Goal: Task Accomplishment & Management: Complete application form

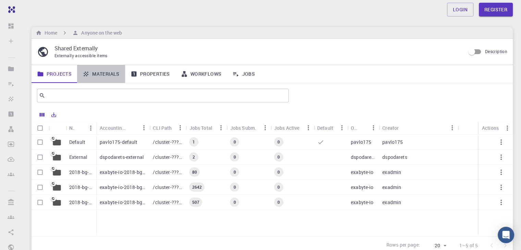
click at [109, 73] on link "Materials" at bounding box center [101, 74] width 48 height 18
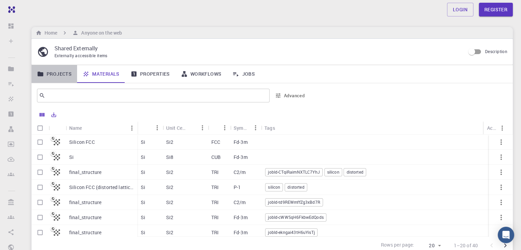
click at [62, 74] on link "Projects" at bounding box center [55, 74] width 46 height 18
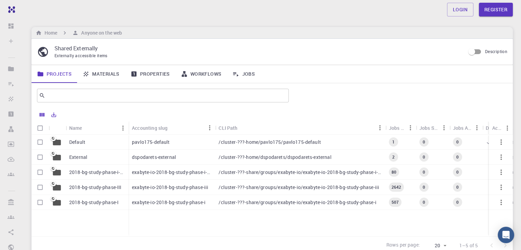
click at [89, 139] on div "Default" at bounding box center [97, 142] width 63 height 15
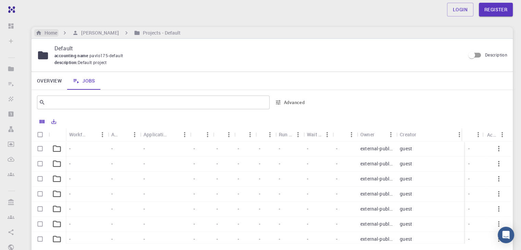
click at [53, 32] on h6 "Home" at bounding box center [49, 33] width 15 height 8
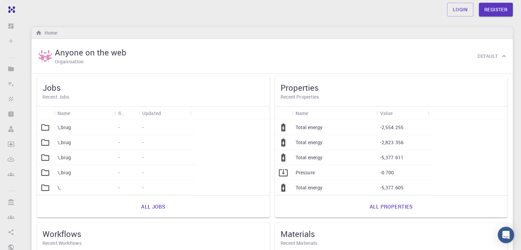
click at [65, 128] on p "\;biug" at bounding box center [64, 127] width 13 height 7
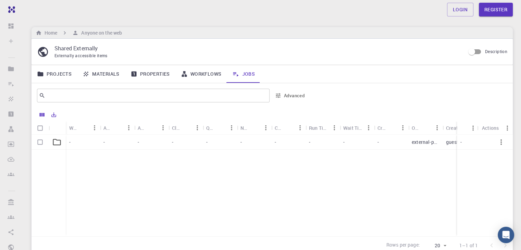
click at [56, 142] on icon at bounding box center [57, 142] width 10 height 10
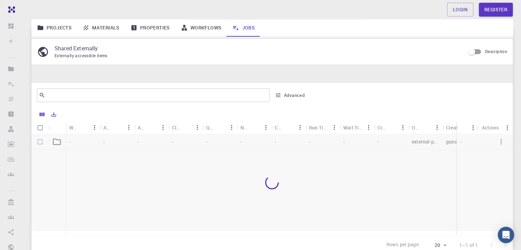
scroll to position [58, 0]
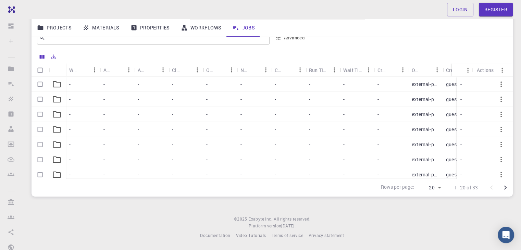
click at [59, 85] on icon at bounding box center [57, 84] width 10 height 10
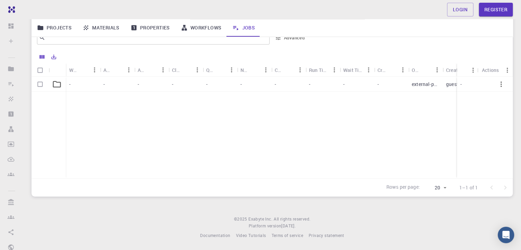
click at [59, 85] on icon at bounding box center [57, 84] width 10 height 10
click at [407, 87] on div "-" at bounding box center [391, 84] width 34 height 15
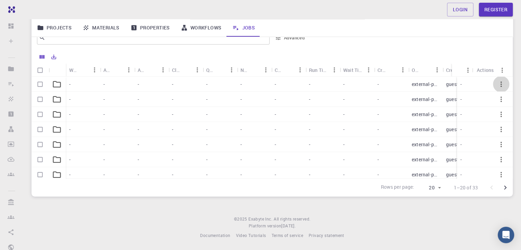
click at [497, 83] on icon "button" at bounding box center [501, 84] width 8 height 8
click at [497, 85] on icon "button" at bounding box center [501, 84] width 8 height 8
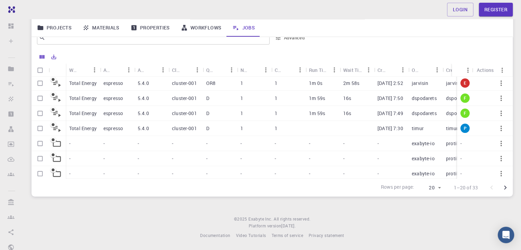
scroll to position [187, 0]
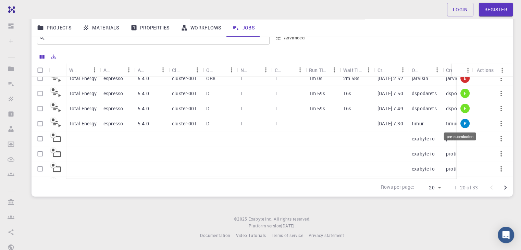
click at [461, 122] on span "P" at bounding box center [465, 124] width 8 height 6
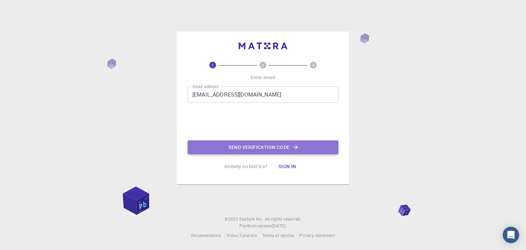
click at [246, 146] on button "Send verification code" at bounding box center [263, 147] width 151 height 14
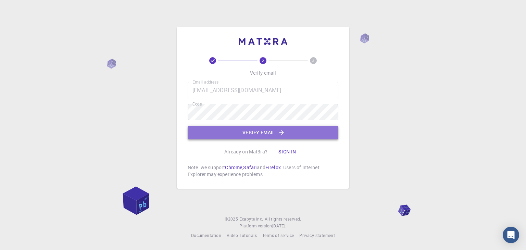
click at [231, 133] on button "Verify email" at bounding box center [263, 133] width 151 height 14
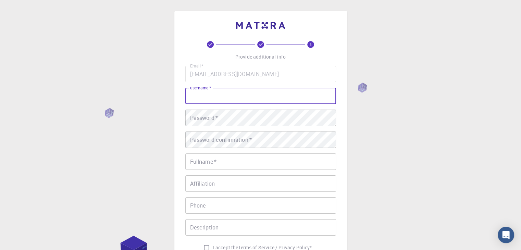
click at [212, 98] on input "username   *" at bounding box center [260, 96] width 151 height 16
type input "camila"
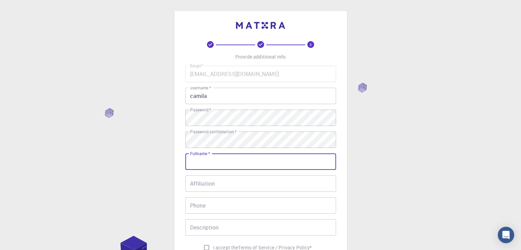
click at [210, 167] on input "Fullname   *" at bounding box center [260, 161] width 151 height 16
type input "CAMILA PIRES MACHADO DA SILVA"
type input "55999591721"
click at [234, 180] on input "Affiliation" at bounding box center [260, 183] width 151 height 16
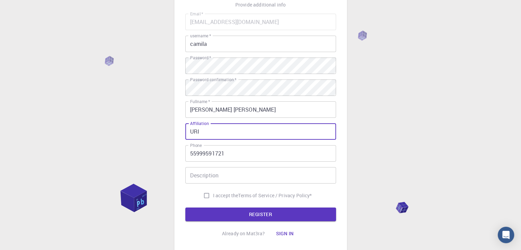
scroll to position [75, 0]
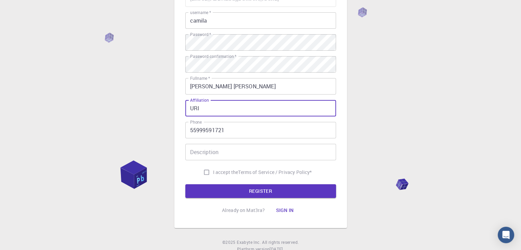
type input "URI"
click at [206, 175] on input "I accept the Terms of Service / Privacy Policy *" at bounding box center [206, 172] width 13 height 13
checkbox input "true"
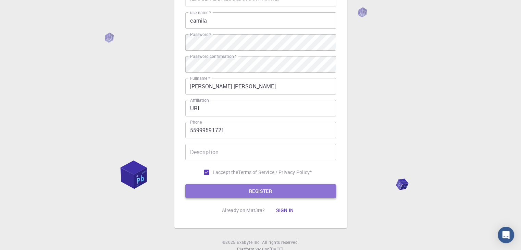
click at [262, 187] on button "REGISTER" at bounding box center [260, 191] width 151 height 14
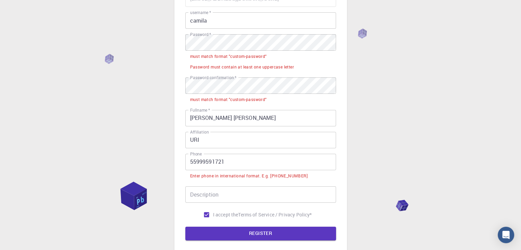
click at [276, 176] on div "Enter phone in international format. E.g. +12345678901" at bounding box center [248, 176] width 117 height 7
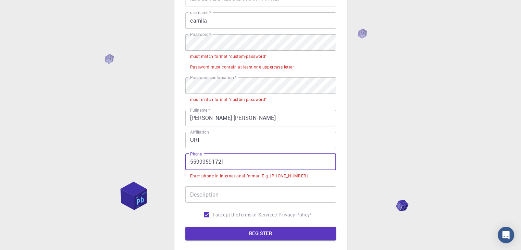
click at [189, 162] on input "55999591721" at bounding box center [260, 162] width 151 height 16
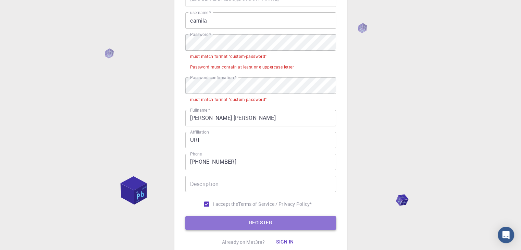
click at [269, 222] on button "REGISTER" at bounding box center [260, 223] width 151 height 14
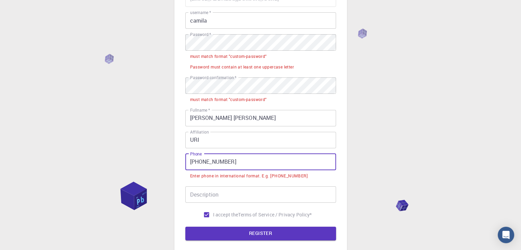
click at [204, 161] on input "+55 55999591721" at bounding box center [260, 162] width 151 height 16
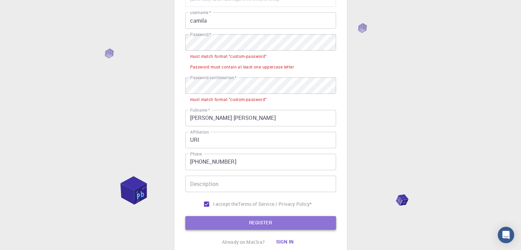
click at [273, 222] on button "REGISTER" at bounding box center [260, 223] width 151 height 14
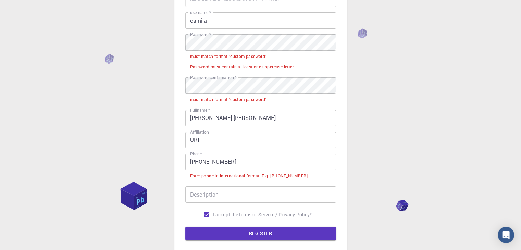
scroll to position [0, 0]
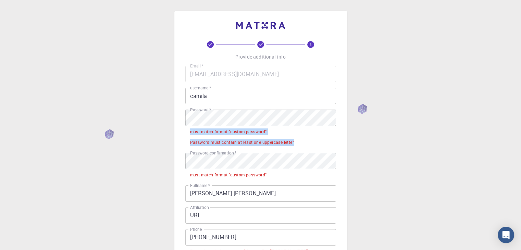
drag, startPoint x: 190, startPoint y: 130, endPoint x: 306, endPoint y: 142, distance: 115.6
click at [306, 142] on ul "must match format "custom-password" Password must contain at least one uppercas…" at bounding box center [260, 136] width 151 height 21
copy ul "must match format "custom-password" Password must contain at least one uppercas…"
click at [200, 153] on label "Password confirmation   *" at bounding box center [213, 153] width 46 height 6
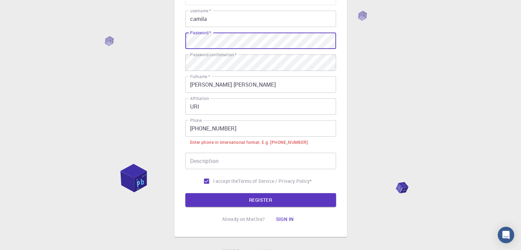
scroll to position [109, 0]
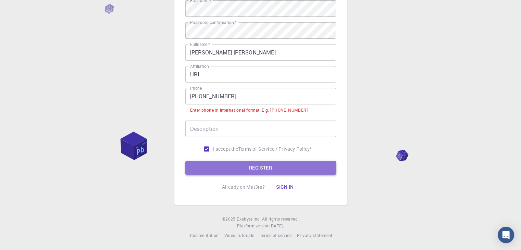
click at [261, 166] on button "REGISTER" at bounding box center [260, 168] width 151 height 14
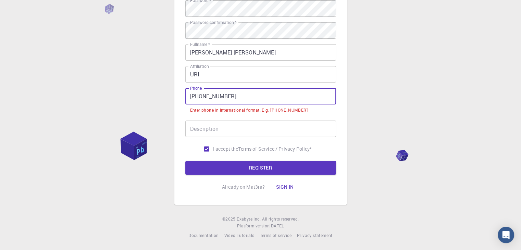
click at [201, 96] on input "+55 999591721" at bounding box center [260, 96] width 151 height 16
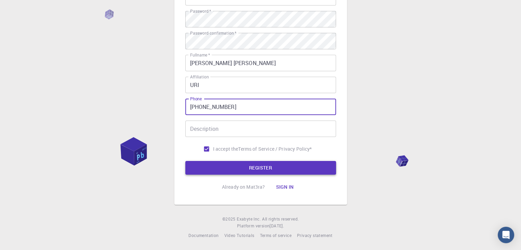
type input "+55999591721"
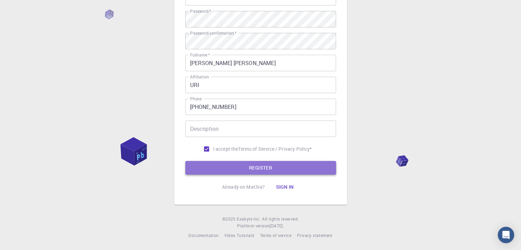
click at [255, 163] on button "REGISTER" at bounding box center [260, 168] width 151 height 14
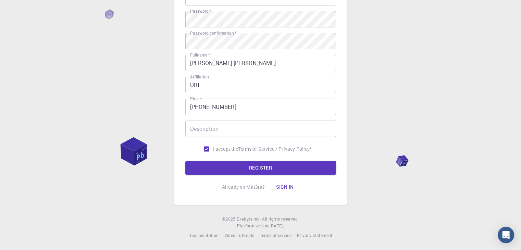
scroll to position [0, 0]
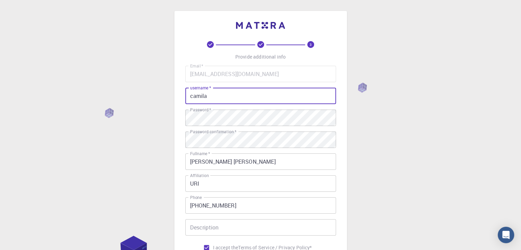
click at [223, 94] on input "camila" at bounding box center [260, 96] width 151 height 16
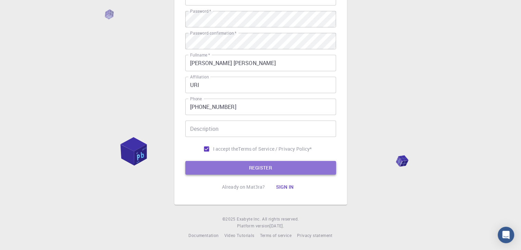
click at [271, 167] on button "REGISTER" at bounding box center [260, 168] width 151 height 14
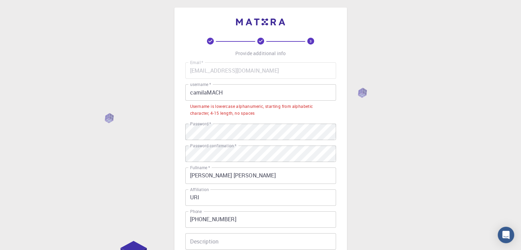
scroll to position [2, 0]
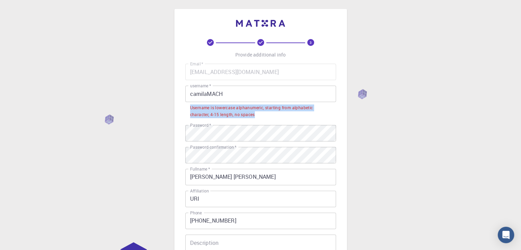
drag, startPoint x: 256, startPoint y: 115, endPoint x: 188, endPoint y: 109, distance: 68.4
click at [188, 109] on li "Username is lowercase alphanumeric, starting from alphabetic character, 4-15 le…" at bounding box center [260, 110] width 151 height 17
copy div "Username is lowercase alphanumeric, starting from alphabetic character, 4-15 le…"
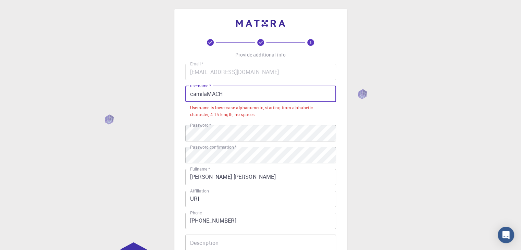
click at [229, 94] on input "camilaMACH" at bounding box center [260, 94] width 151 height 16
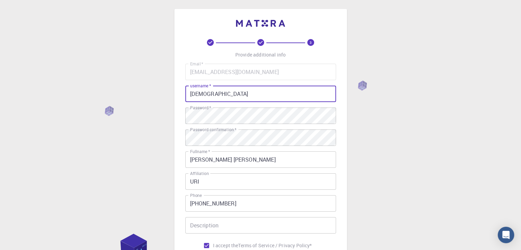
scroll to position [99, 0]
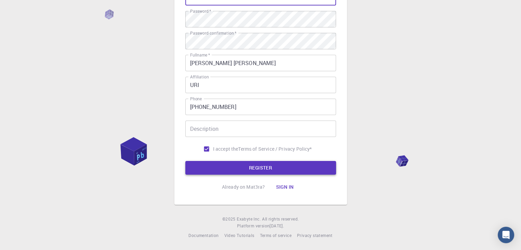
type input "camilamachado"
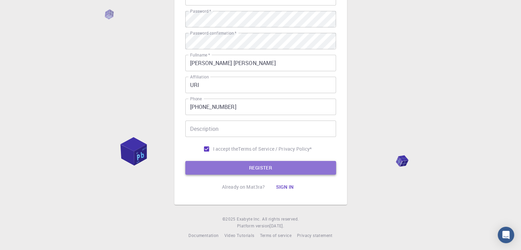
click at [260, 170] on button "REGISTER" at bounding box center [260, 168] width 151 height 14
